Goal: Task Accomplishment & Management: Manage account settings

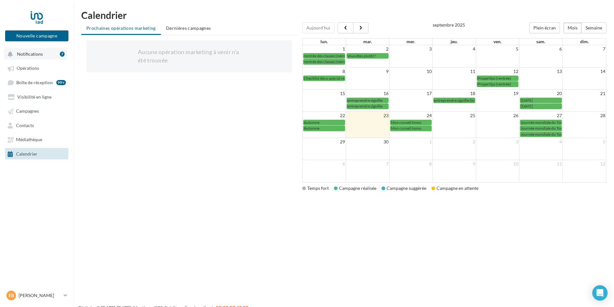
click at [38, 51] on span "Notifications" at bounding box center [30, 53] width 26 height 5
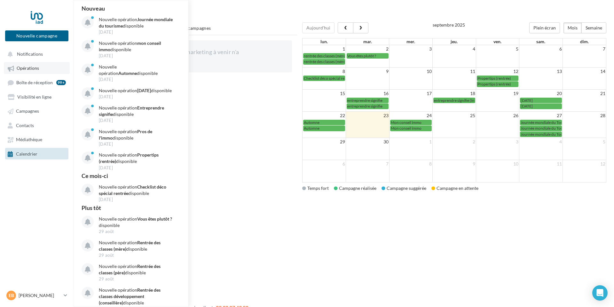
click at [31, 69] on span "Opérations" at bounding box center [28, 68] width 22 height 5
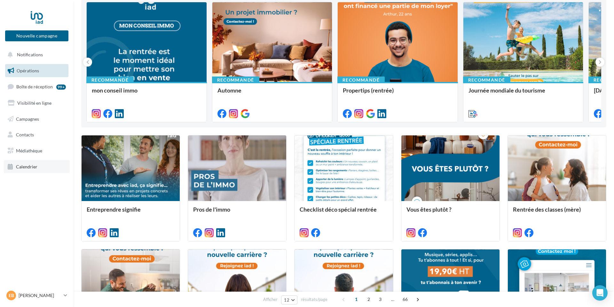
scroll to position [74, 0]
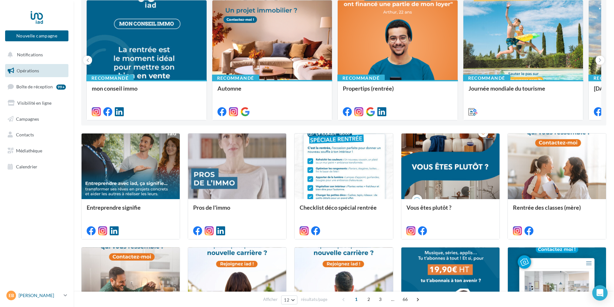
click at [65, 297] on icon at bounding box center [66, 294] width 4 height 5
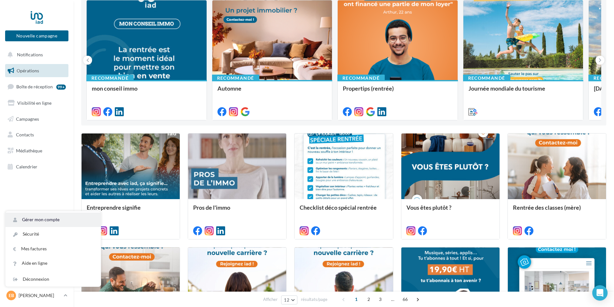
click at [39, 218] on link "Gérer mon compte" at bounding box center [52, 219] width 95 height 14
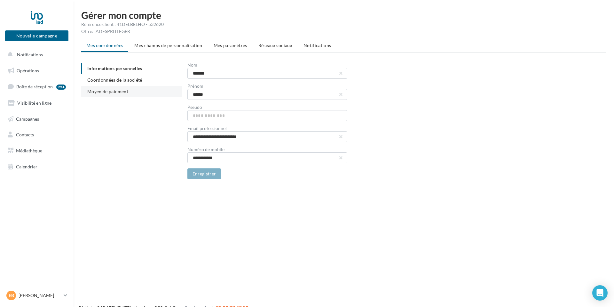
click at [113, 93] on span "Moyen de paiement" at bounding box center [107, 91] width 41 height 5
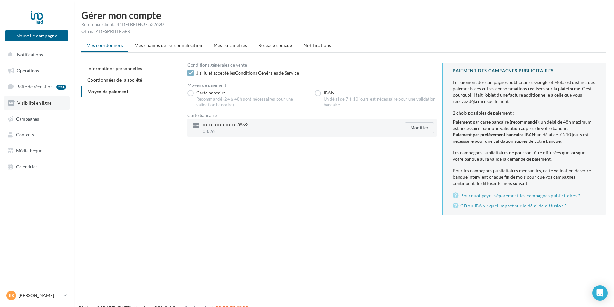
click at [31, 98] on link "Visibilité en ligne" at bounding box center [37, 102] width 66 height 13
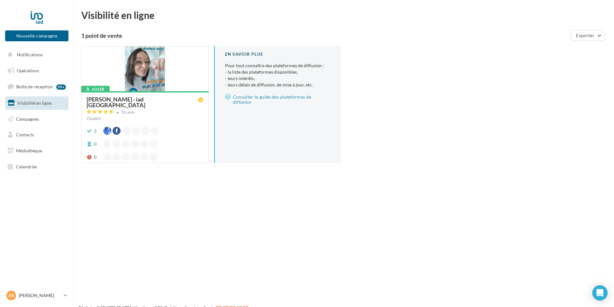
click at [27, 133] on span "Contacts" at bounding box center [25, 134] width 18 height 5
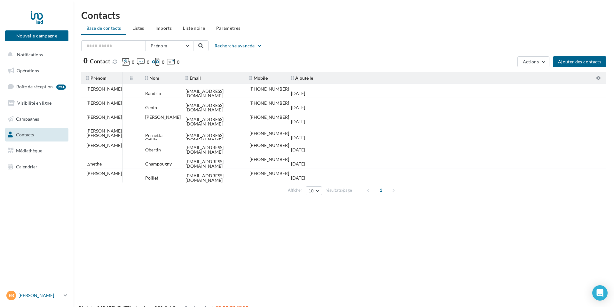
click at [63, 294] on link "EB [PERSON_NAME] [PERSON_NAME][EMAIL_ADDRESS][DOMAIN_NAME]" at bounding box center [36, 295] width 63 height 12
click at [39, 251] on link "Mes factures" at bounding box center [52, 248] width 95 height 14
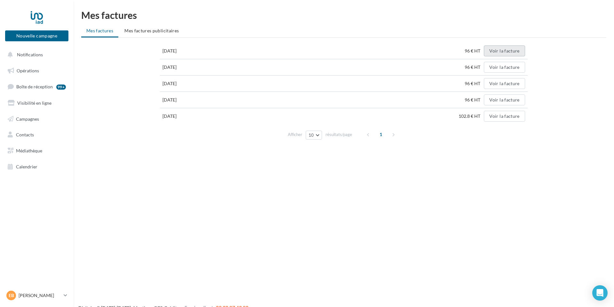
click at [516, 48] on button "Voir la facture" at bounding box center [504, 50] width 41 height 11
click at [511, 54] on button "Voir la facture" at bounding box center [504, 50] width 41 height 11
